Goal: Information Seeking & Learning: Check status

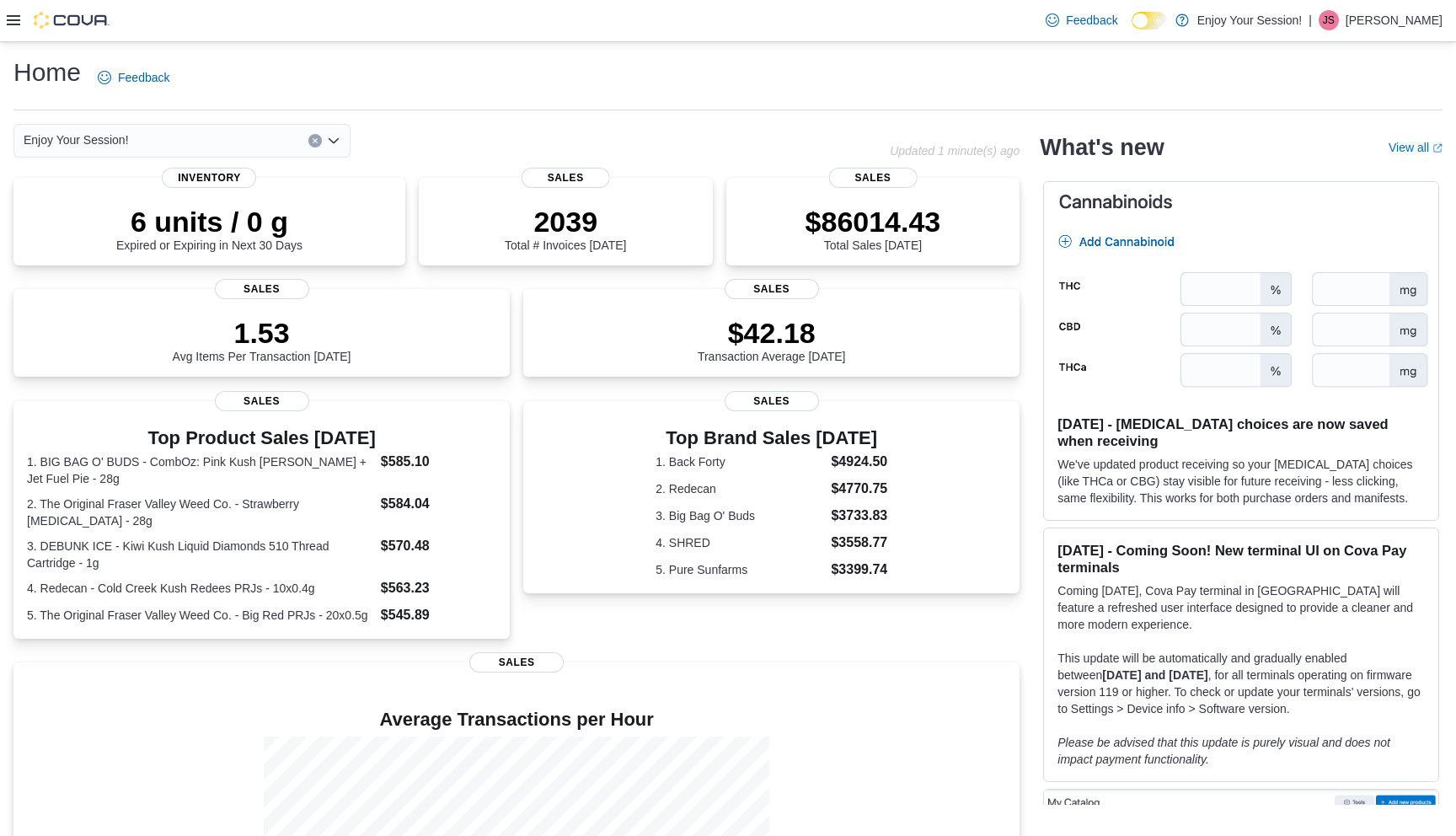
click at [13, 19] on icon at bounding box center [13, 20] width 14 height 10
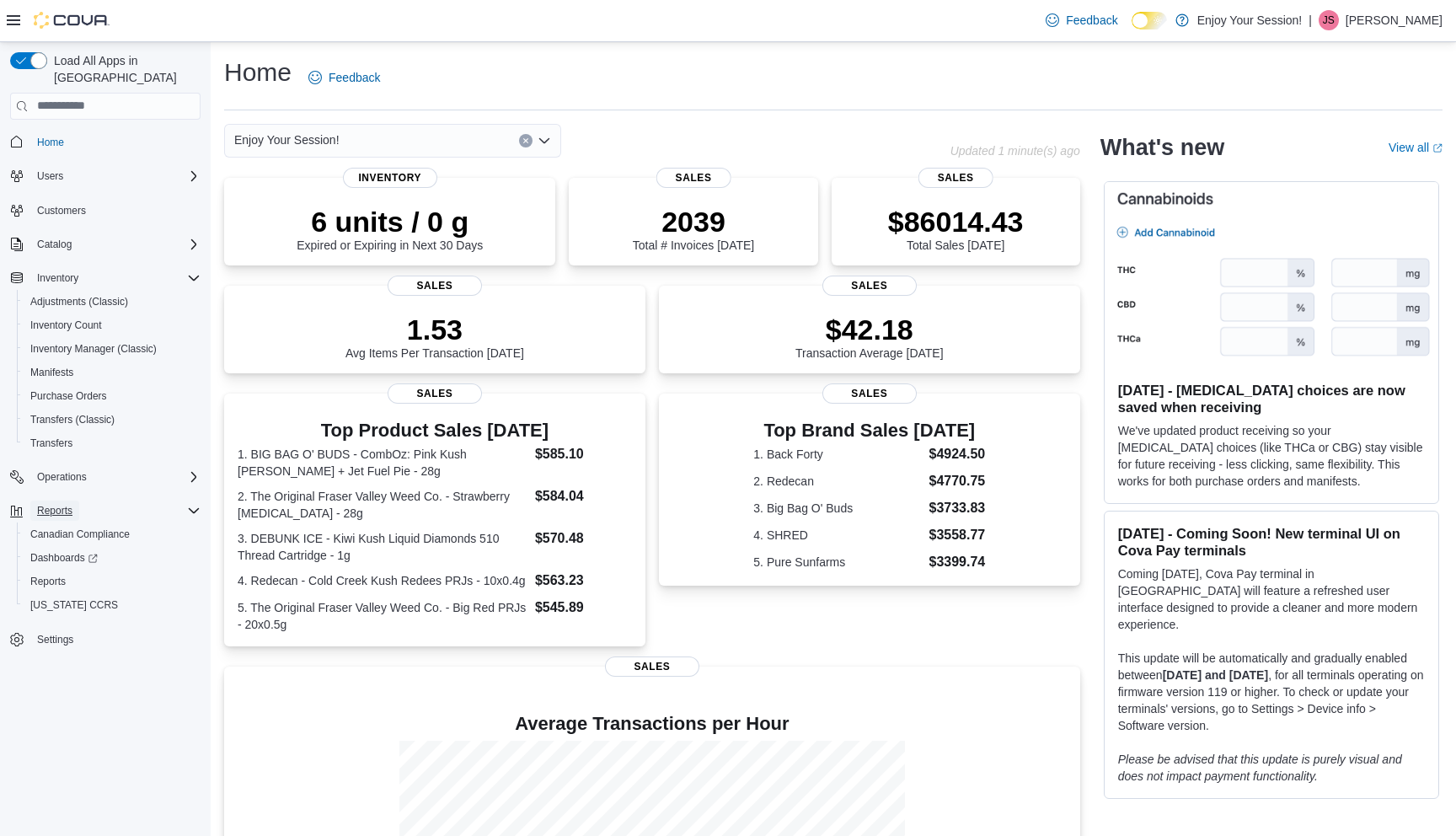
click at [73, 504] on span "Reports" at bounding box center [55, 510] width 35 height 14
click at [71, 504] on span "Reports" at bounding box center [55, 510] width 35 height 14
click at [63, 575] on span "Reports" at bounding box center [47, 581] width 35 height 14
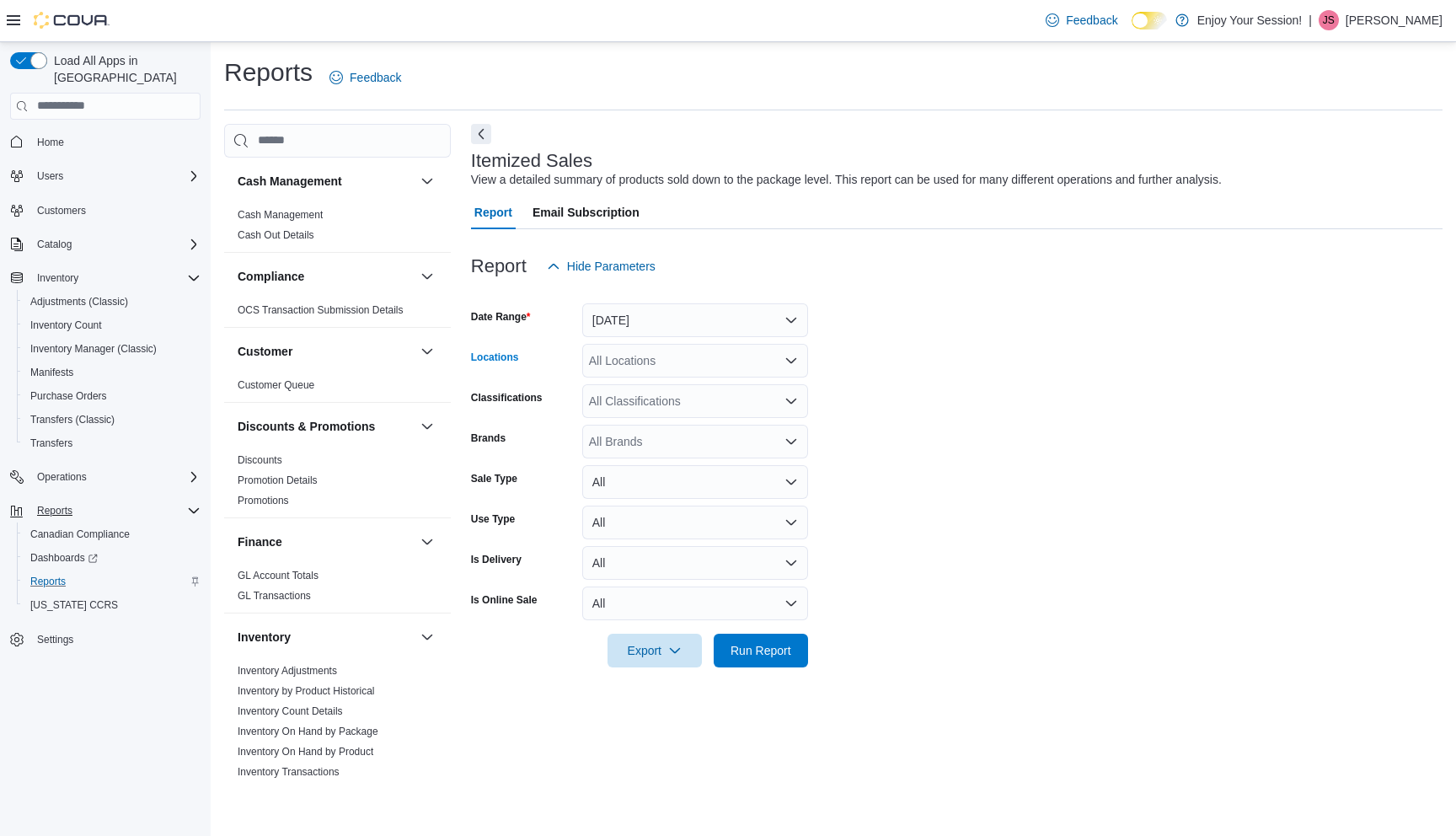
click at [676, 365] on div "All Locations" at bounding box center [695, 360] width 226 height 34
type input "***"
click at [675, 388] on div "Keswick" at bounding box center [696, 389] width 206 height 17
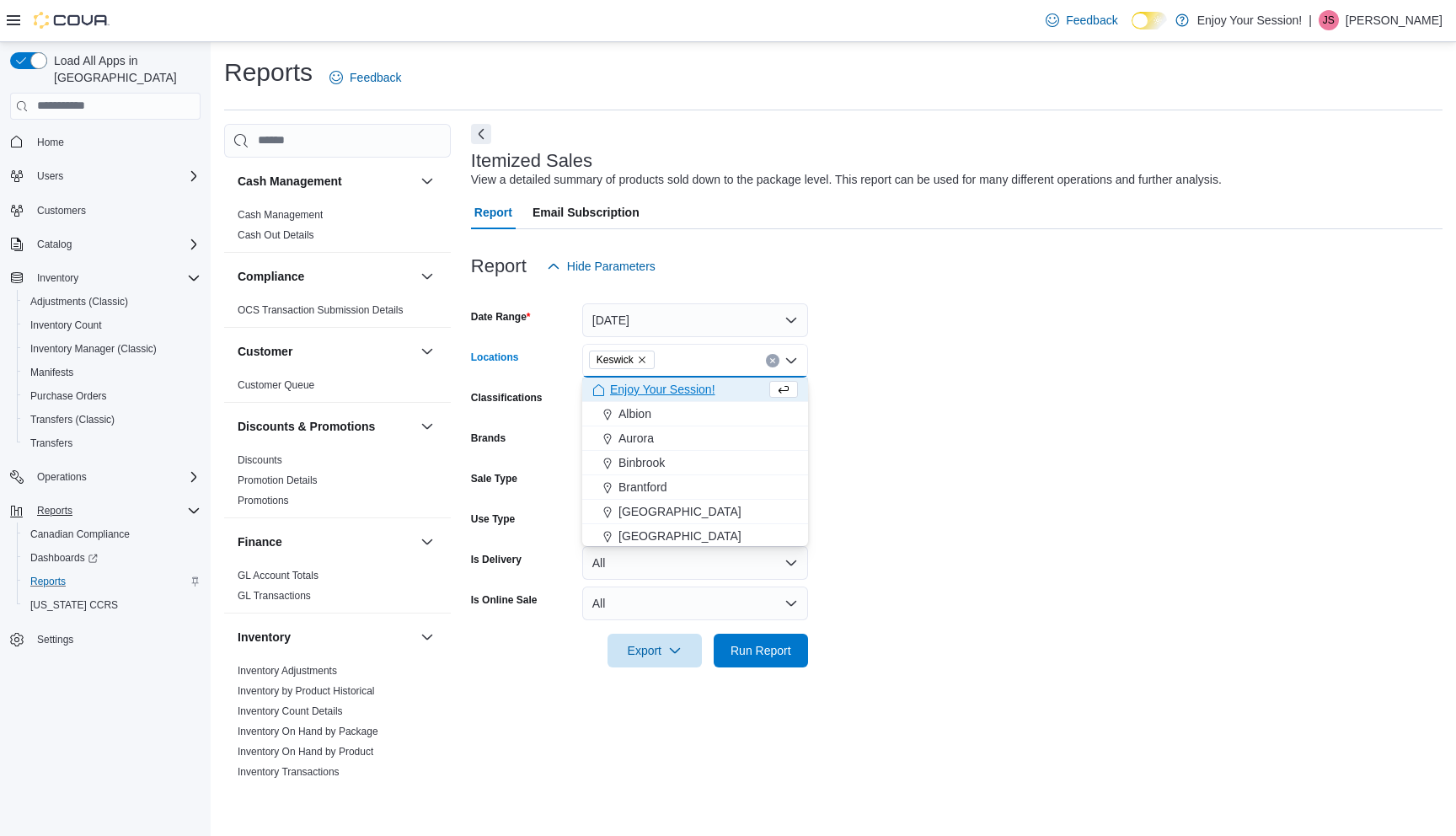
click at [928, 506] on form "Date Range [DATE] Locations [GEOGRAPHIC_DATA] Combo box. Selected. [GEOGRAPHIC_…" at bounding box center [957, 475] width 972 height 385
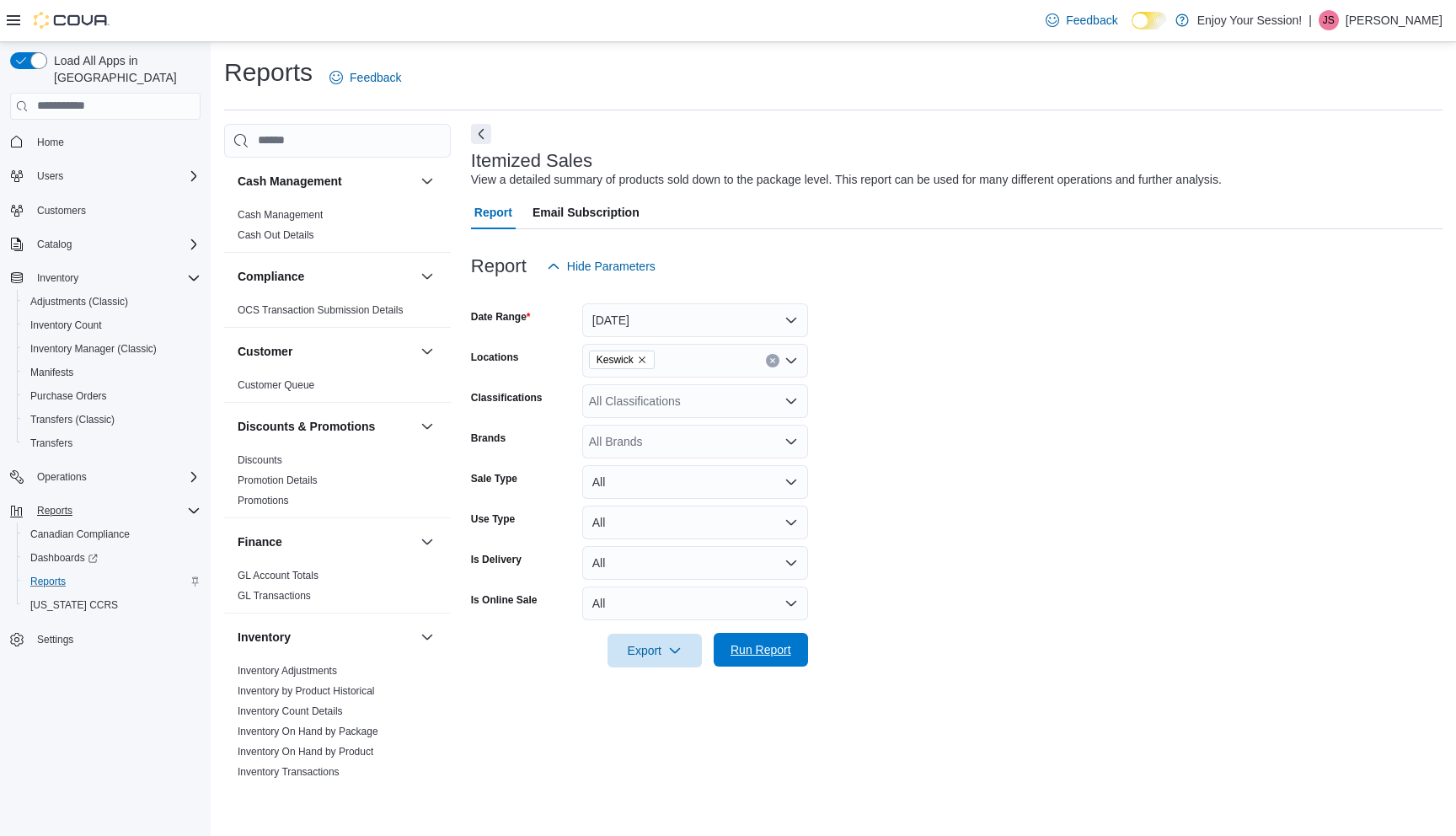
click at [752, 648] on span "Run Report" at bounding box center [761, 650] width 61 height 17
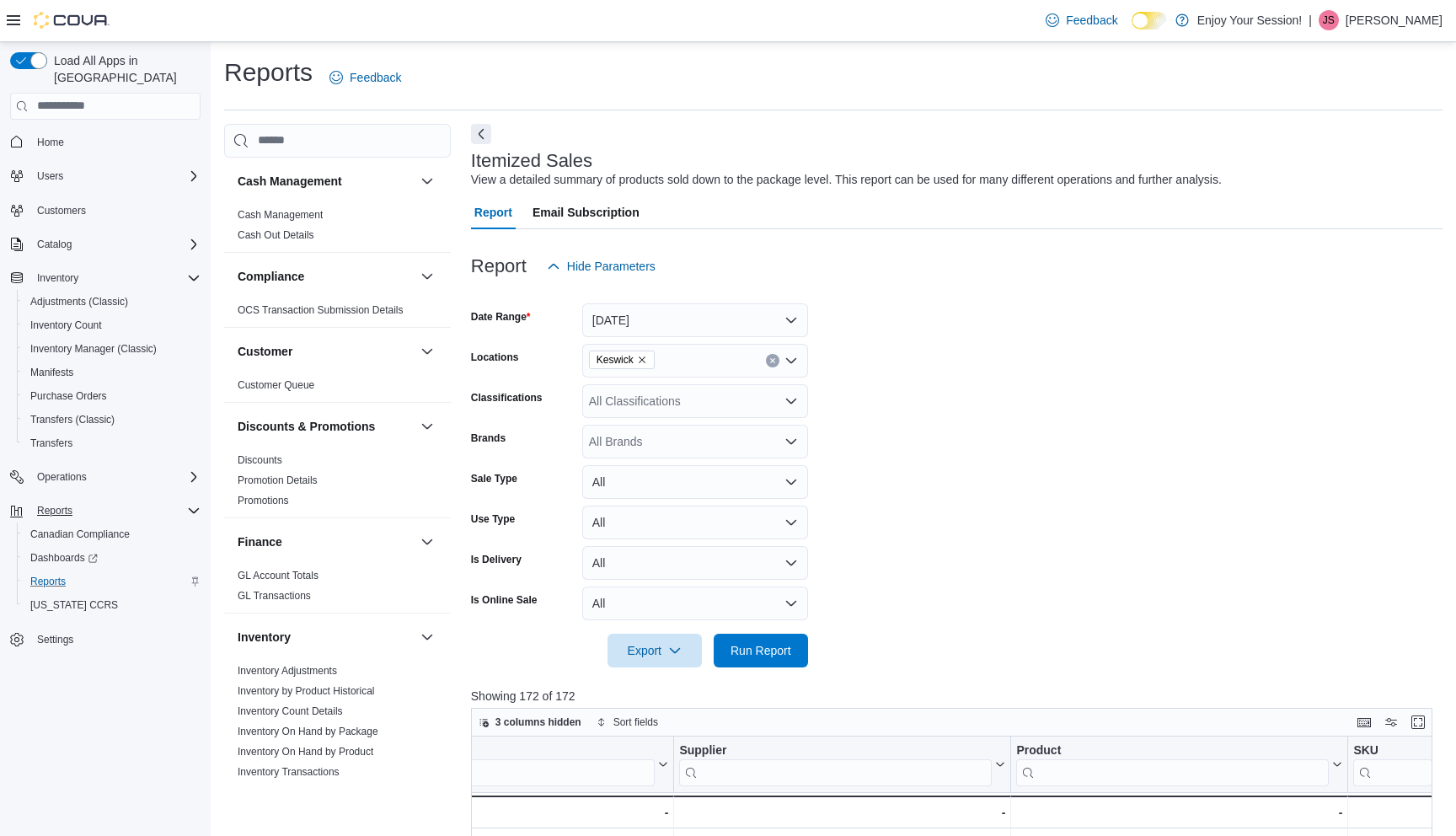
scroll to position [554, 0]
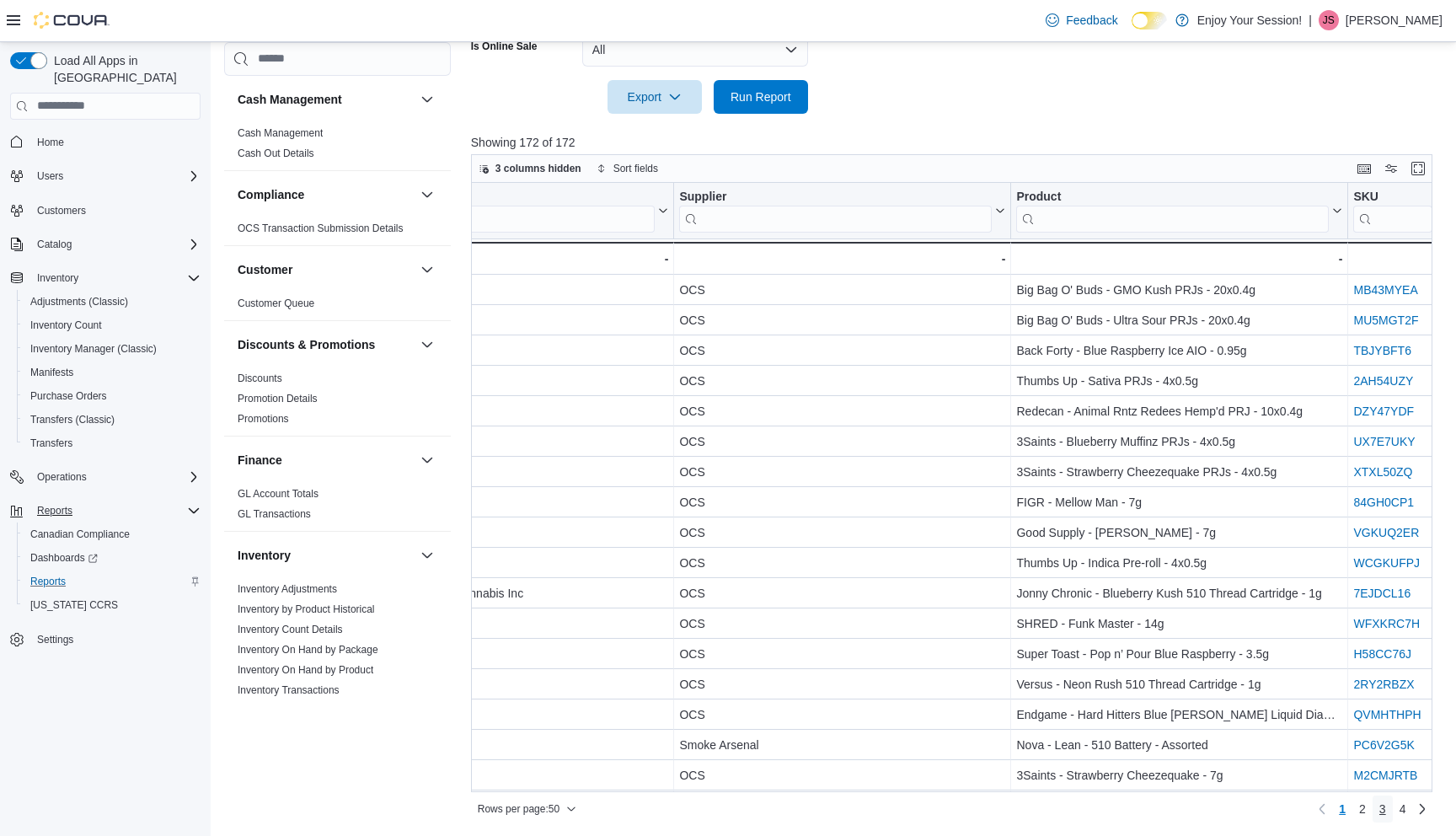
click at [1380, 811] on span "3" at bounding box center [1382, 809] width 6 height 17
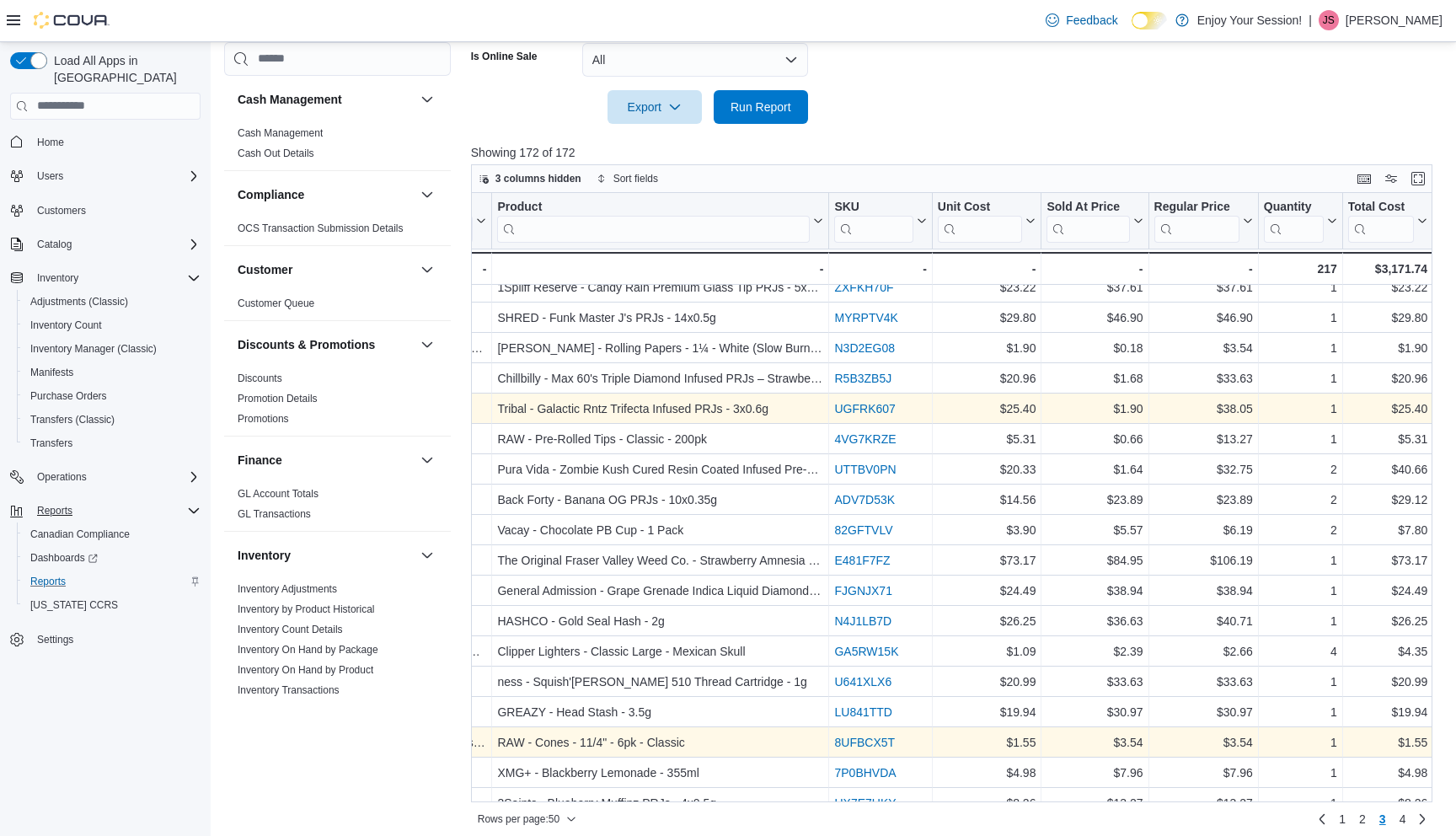
scroll to position [136, 2664]
